Goal: Transaction & Acquisition: Purchase product/service

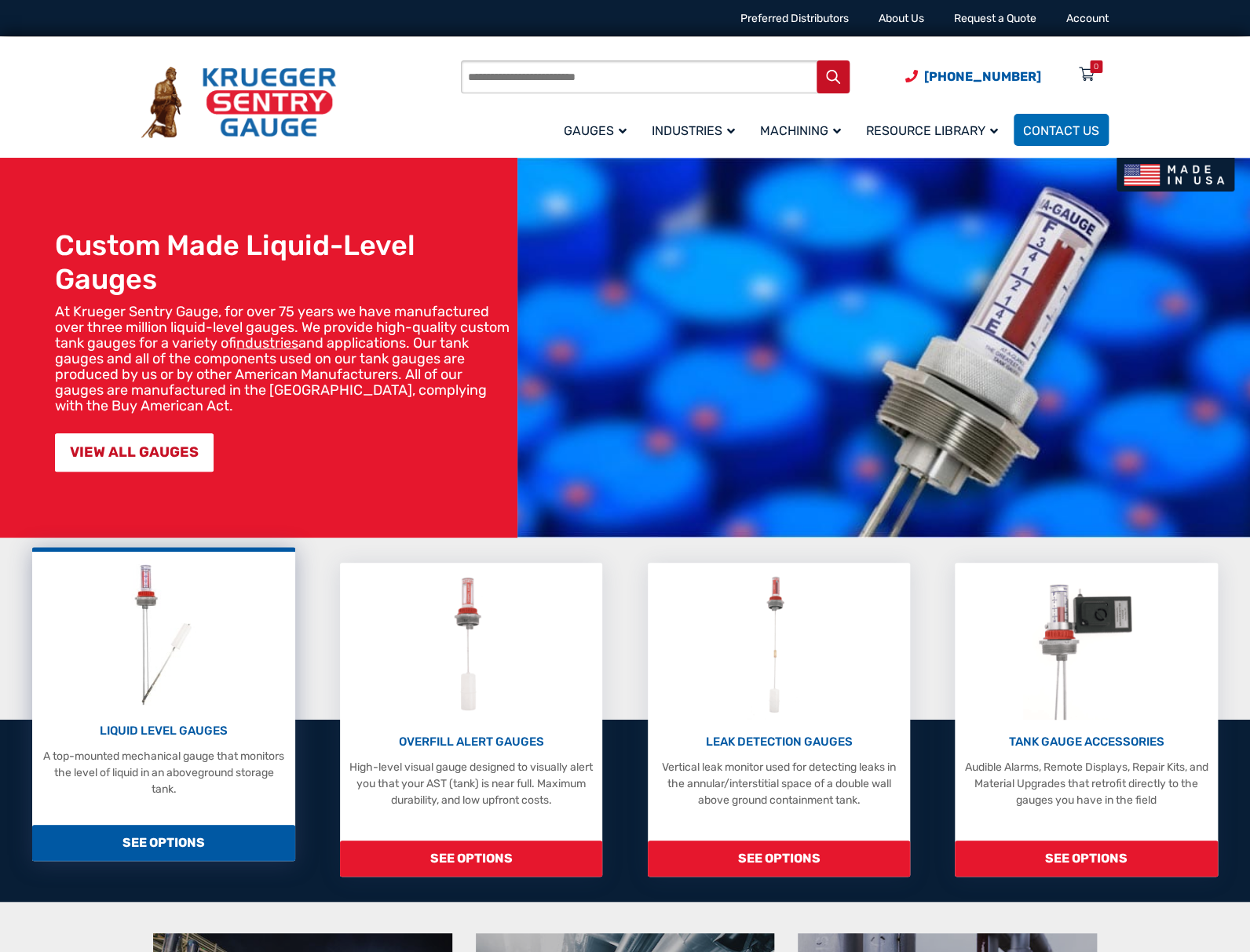
drag, startPoint x: 0, startPoint y: 0, endPoint x: 204, endPoint y: 617, distance: 649.8
click at [204, 617] on img at bounding box center [163, 634] width 83 height 149
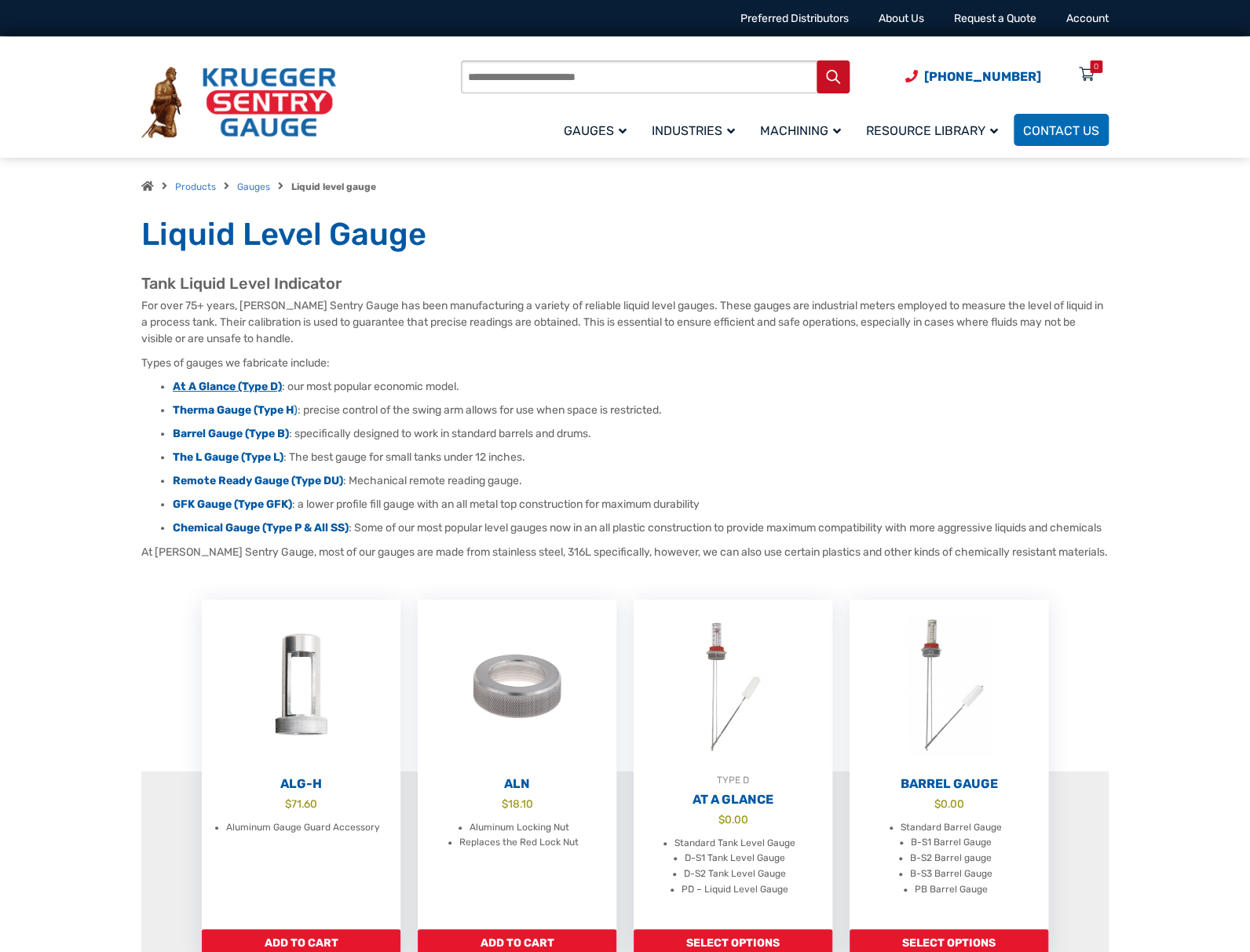
click at [217, 385] on strong "At A Glance (Type D)" at bounding box center [227, 386] width 109 height 13
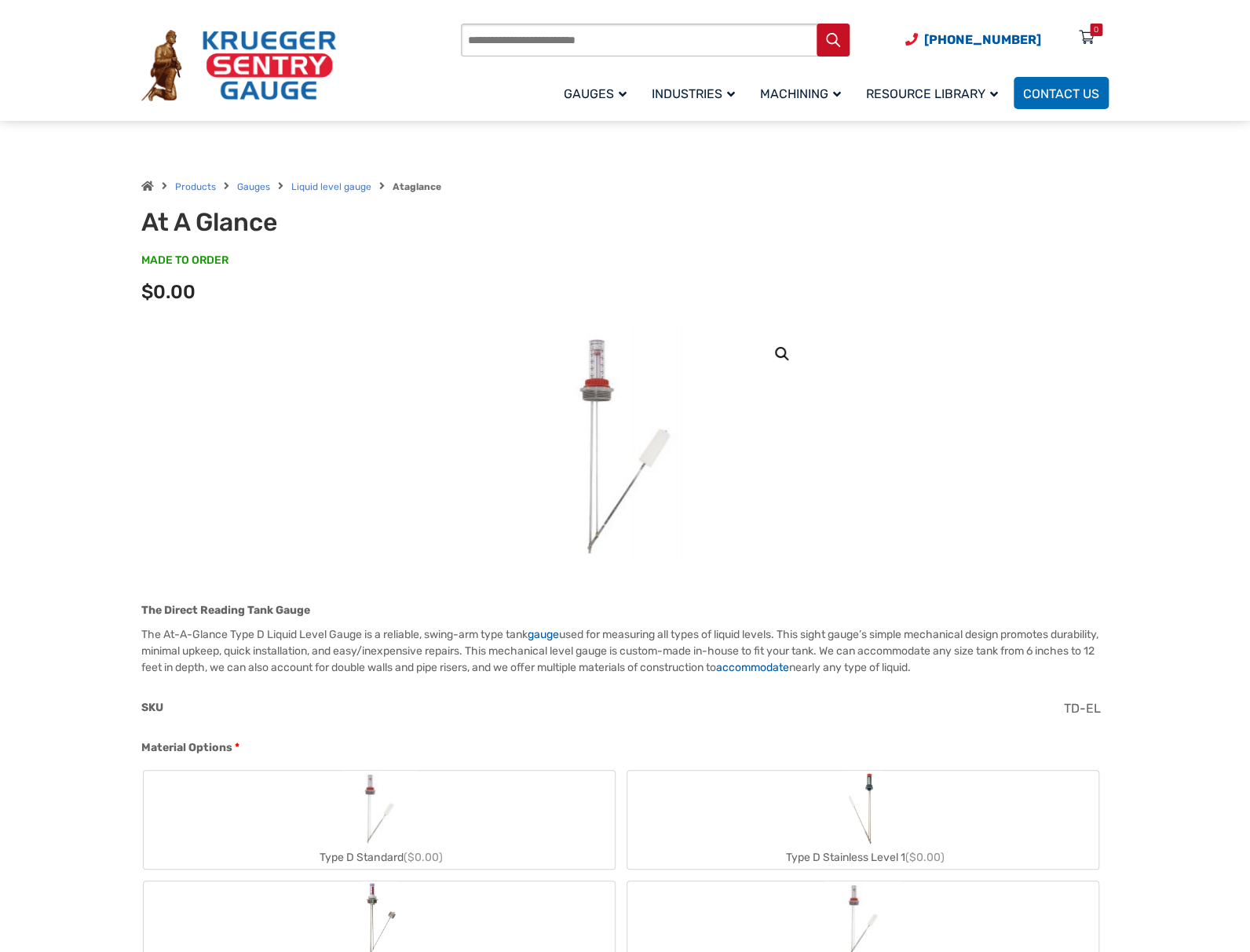
scroll to position [314, 0]
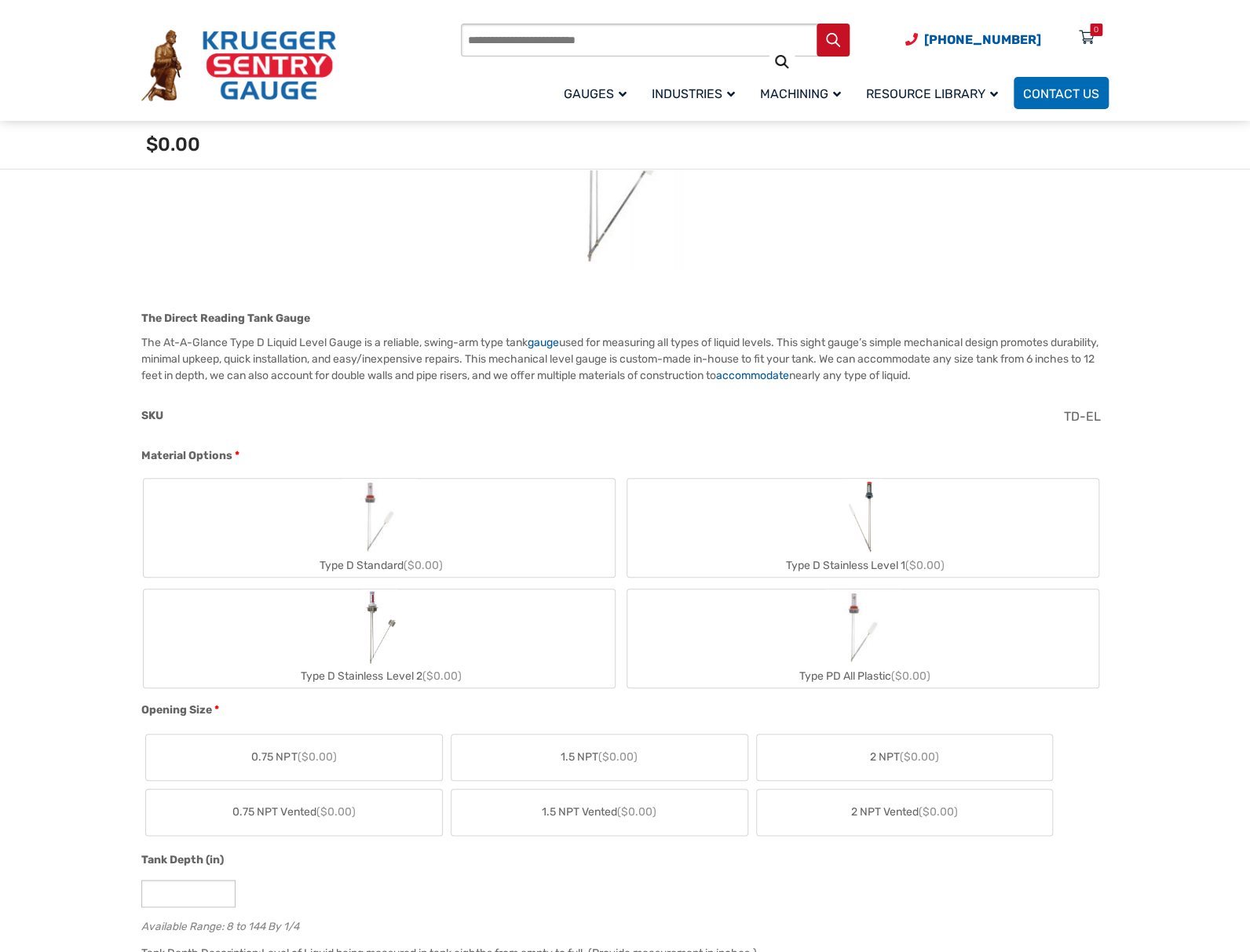
click at [380, 519] on img "Type D Standard" at bounding box center [379, 516] width 75 height 75
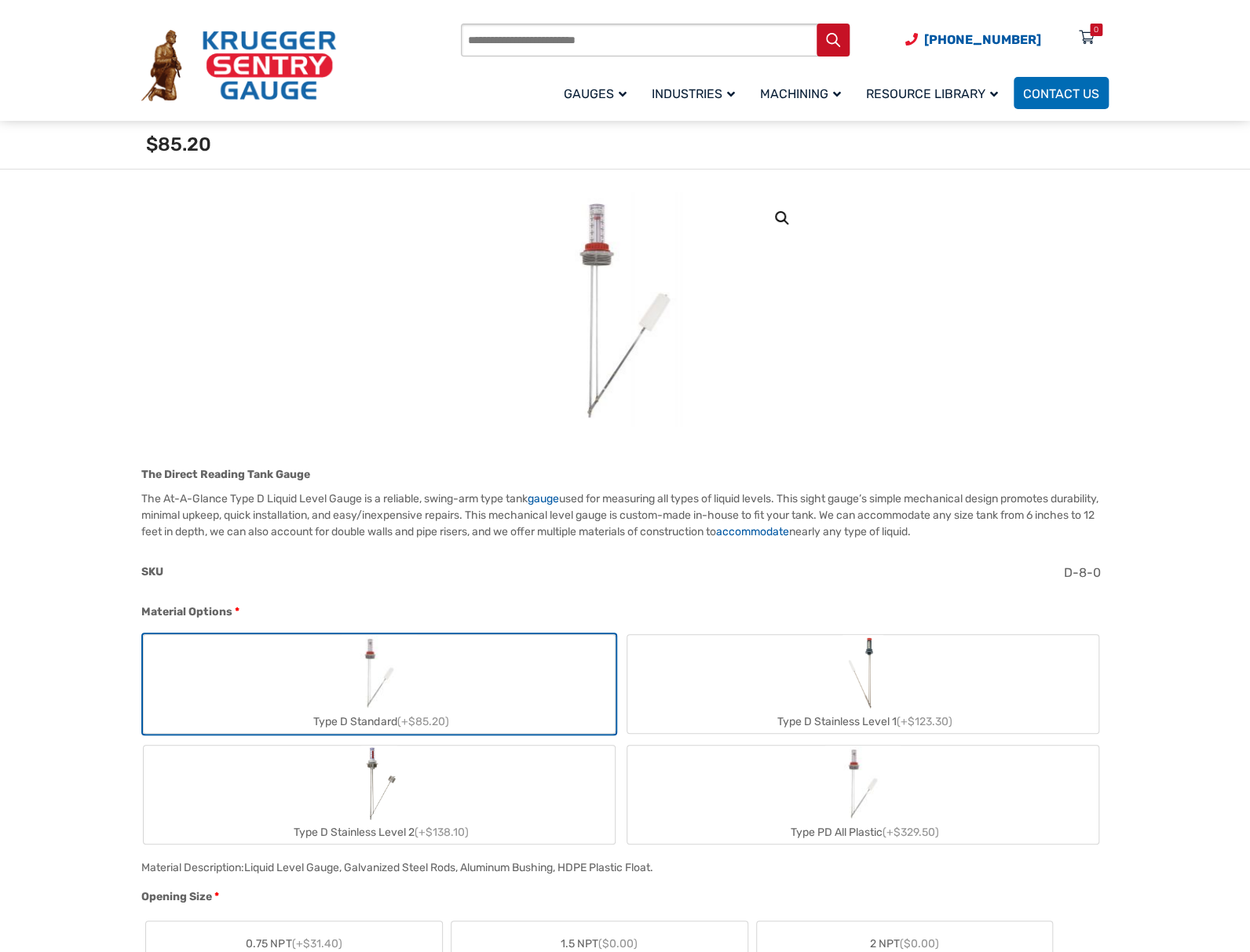
scroll to position [156, 0]
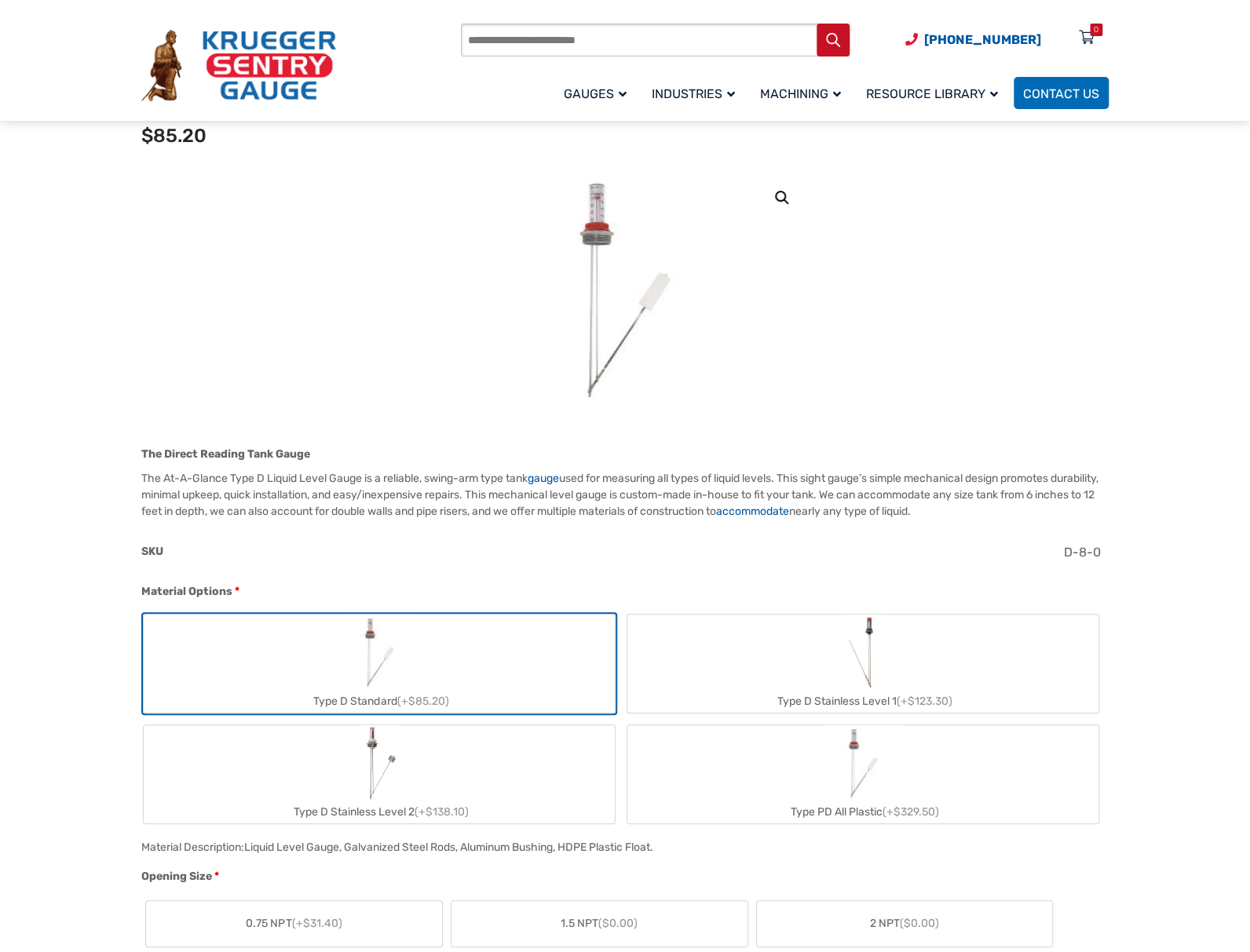
click at [616, 253] on img at bounding box center [625, 288] width 188 height 235
click at [599, 238] on img at bounding box center [625, 288] width 188 height 235
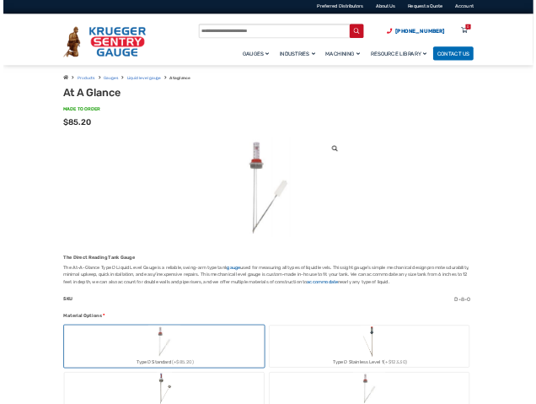
scroll to position [0, 0]
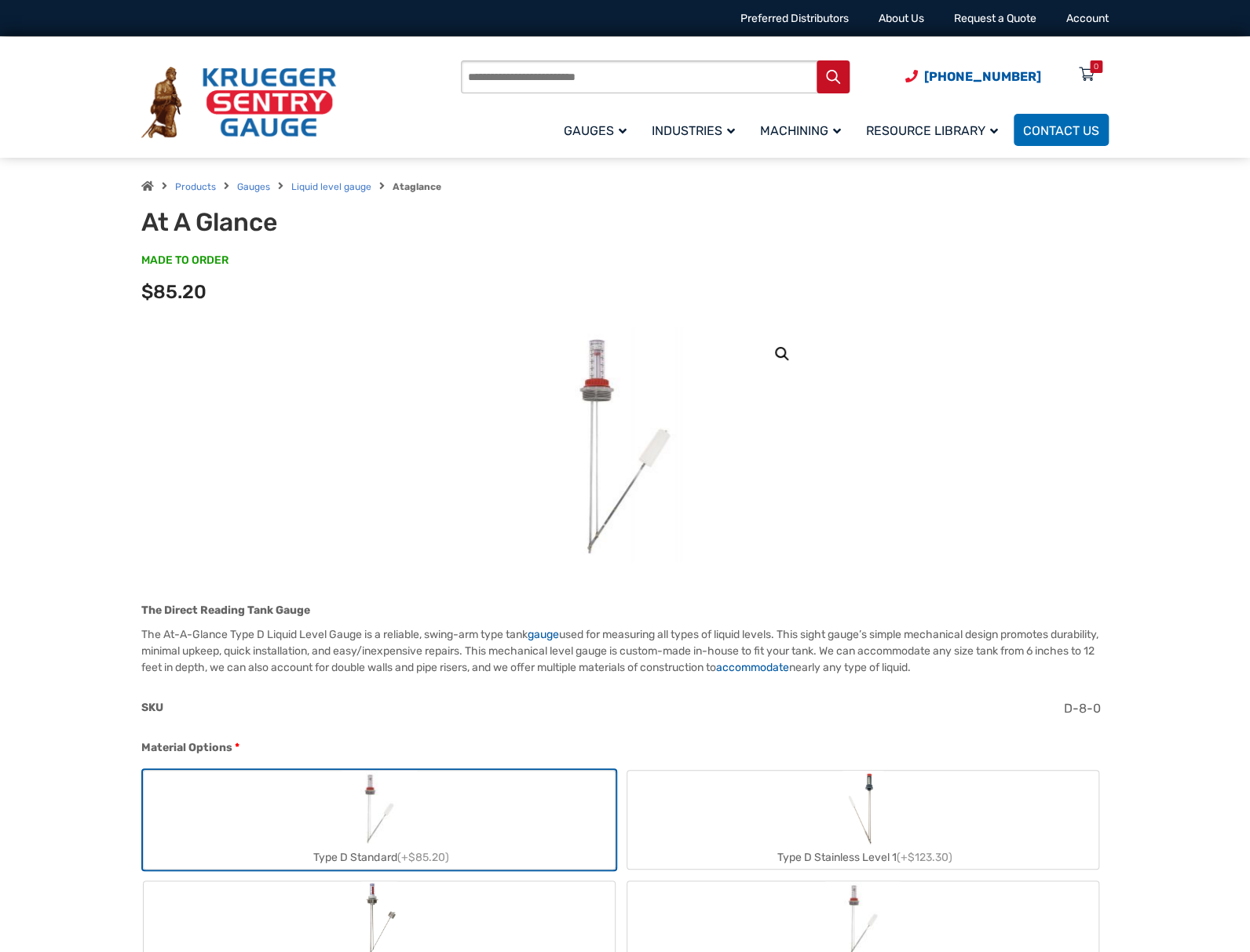
click at [586, 380] on img at bounding box center [625, 445] width 188 height 235
click at [598, 375] on img at bounding box center [625, 445] width 188 height 235
click at [598, 375] on img at bounding box center [625, 445] width 188 height 235
